Goal: Navigation & Orientation: Find specific page/section

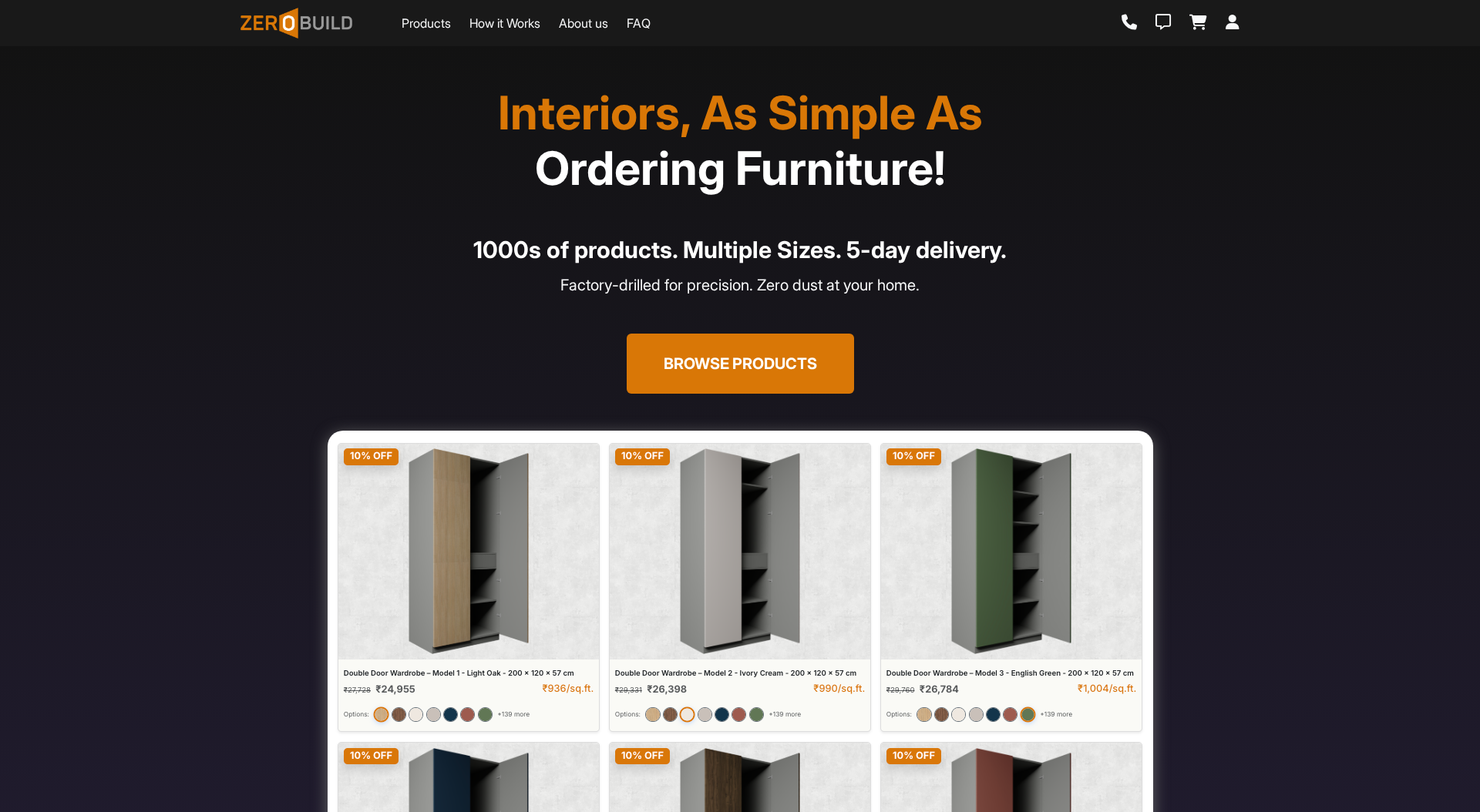
click at [758, 361] on button "Browse Products" at bounding box center [740, 363] width 227 height 60
